Goal: Task Accomplishment & Management: Use online tool/utility

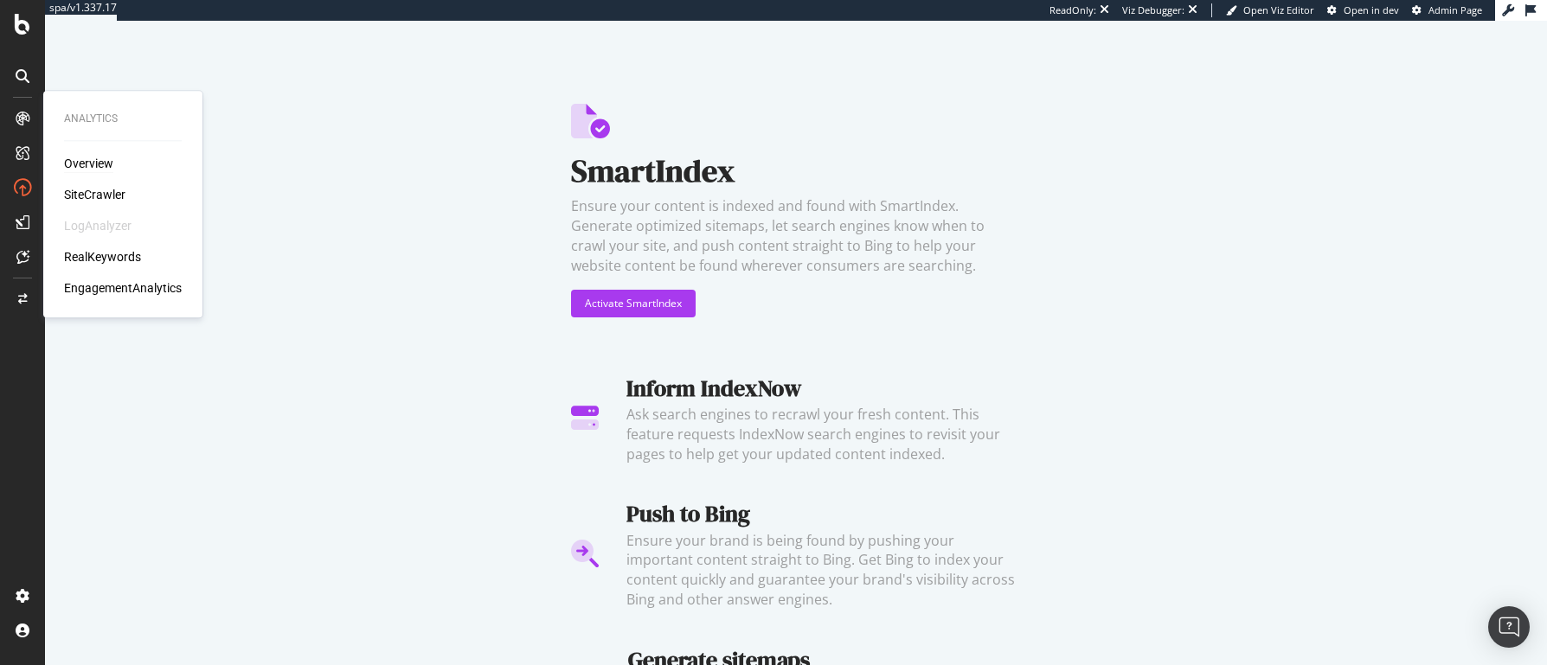
click at [90, 164] on div "Overview" at bounding box center [88, 163] width 49 height 17
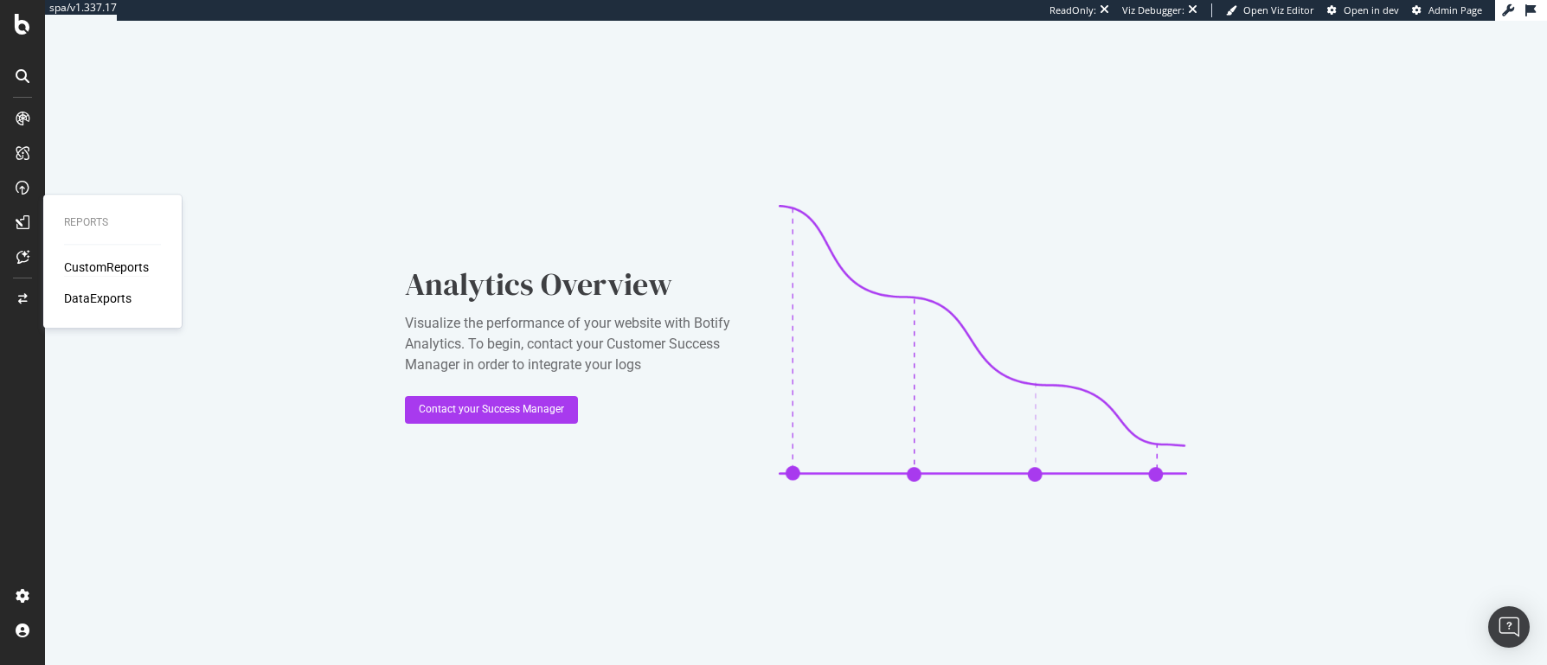
click at [113, 269] on div "CustomReports" at bounding box center [106, 267] width 85 height 17
